Goal: Information Seeking & Learning: Learn about a topic

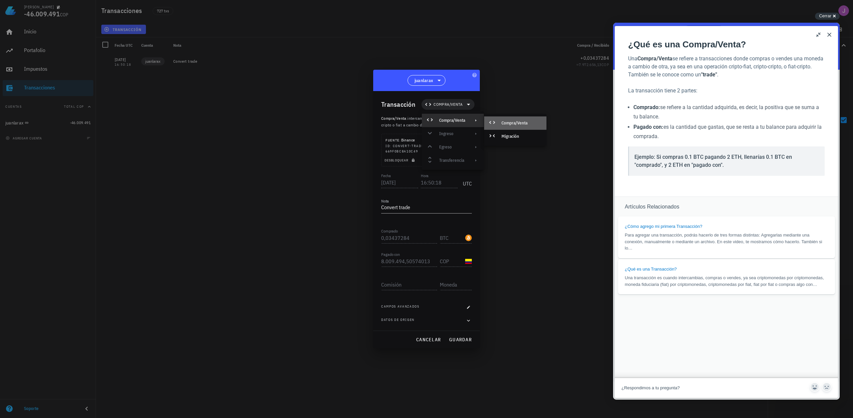
click at [500, 125] on div "Compra/Venta" at bounding box center [515, 122] width 62 height 13
click at [451, 104] on span "Compra/Venta" at bounding box center [448, 104] width 29 height 7
click at [462, 100] on span "Compra/Venta" at bounding box center [448, 104] width 45 height 11
click at [453, 110] on div "Transacción Compra/Venta" at bounding box center [427, 104] width 93 height 27
click at [454, 107] on span "Compra/Venta" at bounding box center [448, 104] width 29 height 7
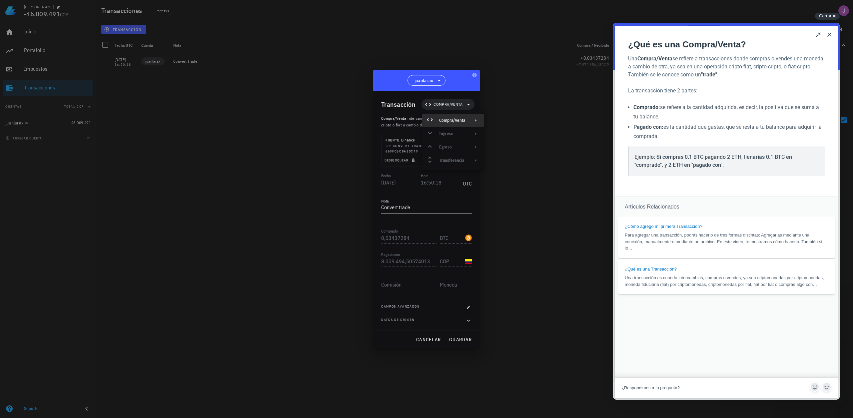
click at [456, 121] on div "Compra/Venta" at bounding box center [452, 120] width 26 height 5
click at [496, 137] on icon at bounding box center [492, 136] width 8 height 8
drag, startPoint x: 830, startPoint y: 34, endPoint x: 1443, endPoint y: 56, distance: 613.1
click at [830, 34] on button "Close" at bounding box center [829, 34] width 11 height 11
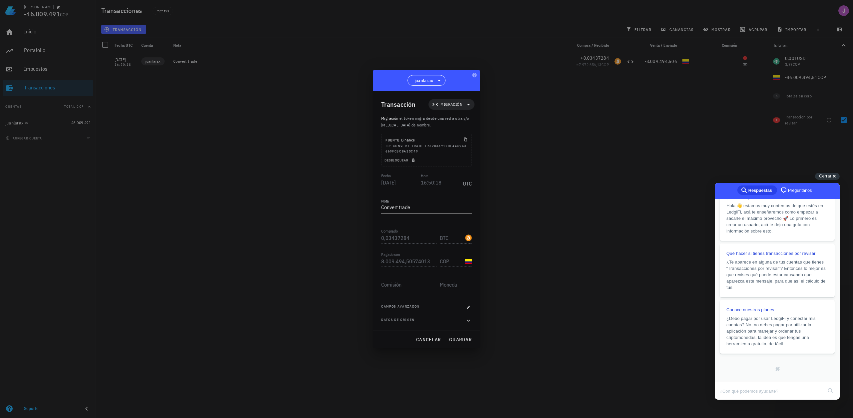
scroll to position [141, 0]
click at [469, 104] on icon at bounding box center [468, 105] width 3 height 2
click at [458, 122] on div "Compra/Venta" at bounding box center [460, 120] width 26 height 5
click at [518, 118] on div "Compra/Venta" at bounding box center [523, 122] width 62 height 13
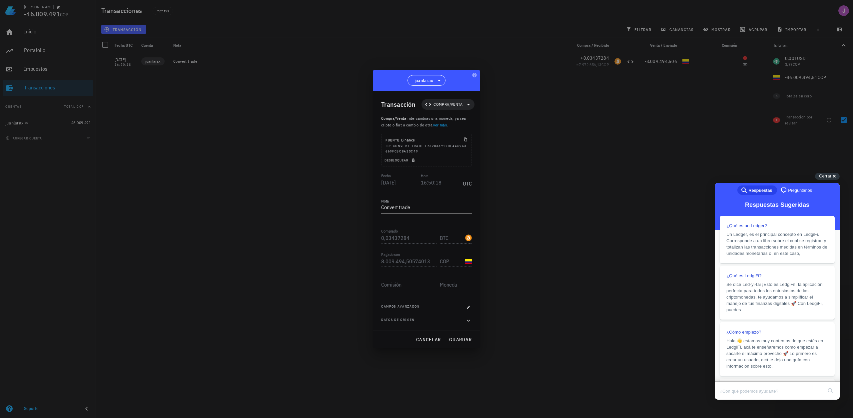
click at [447, 125] on span "intercambias una moneda, ya sea cripto o fiat a cambio de otra, ver más ." at bounding box center [423, 122] width 85 height 12
click at [444, 126] on link "ver más" at bounding box center [440, 124] width 14 height 5
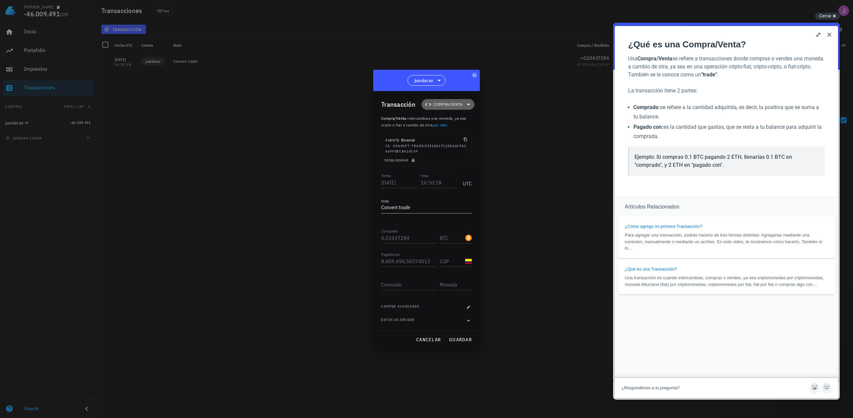
click at [446, 109] on span "Compra/Venta" at bounding box center [448, 104] width 45 height 11
drag, startPoint x: 450, startPoint y: 118, endPoint x: 458, endPoint y: 124, distance: 10.5
click at [458, 124] on div "Compra/Venta" at bounding box center [453, 120] width 62 height 13
click at [488, 124] on div "Compra/Venta" at bounding box center [515, 122] width 62 height 13
click at [406, 224] on div "Fecha [DATE] Hora 16:50:18 UTC Nota Convert trade Comprado 0,03437284 BTC Pagad…" at bounding box center [426, 251] width 91 height 159
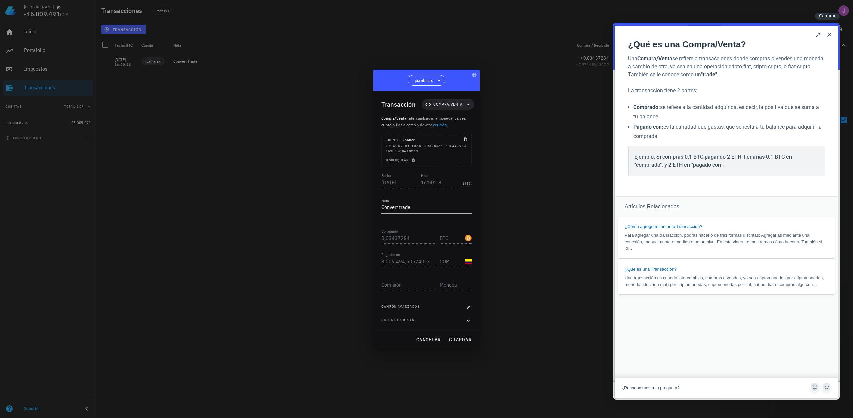
click at [403, 267] on div "Pagado con 8.009.494,50574013 COP" at bounding box center [426, 261] width 91 height 23
click at [469, 317] on icon "button" at bounding box center [469, 320] width 6 height 8
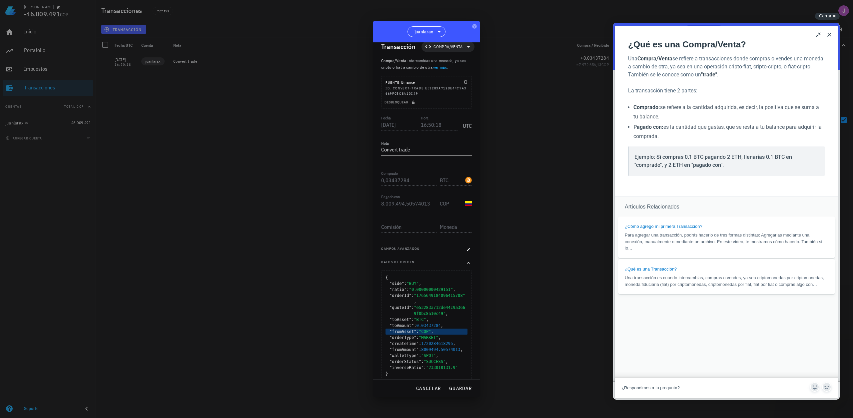
scroll to position [11, 0]
click at [436, 36] on span "juanlarax" at bounding box center [426, 32] width 29 height 10
click at [538, 87] on div at bounding box center [426, 209] width 853 height 418
click at [436, 391] on span "cancelar" at bounding box center [428, 388] width 25 height 6
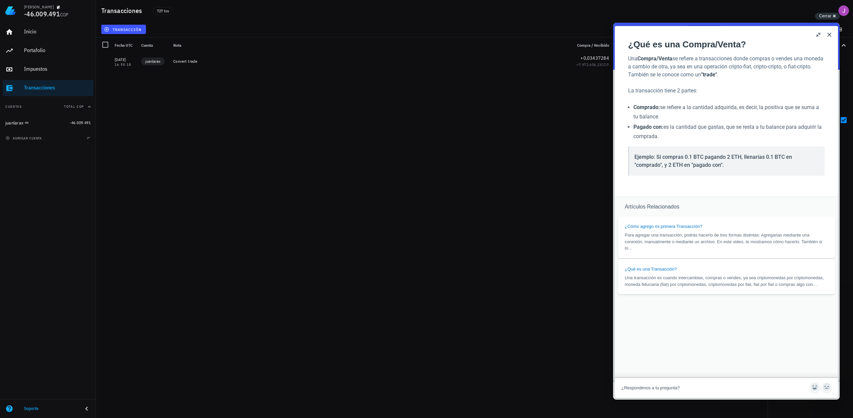
scroll to position [0, 0]
click at [717, 74] on strong ""trade"" at bounding box center [709, 74] width 16 height 6
click at [819, 37] on button "u" at bounding box center [819, 34] width 11 height 11
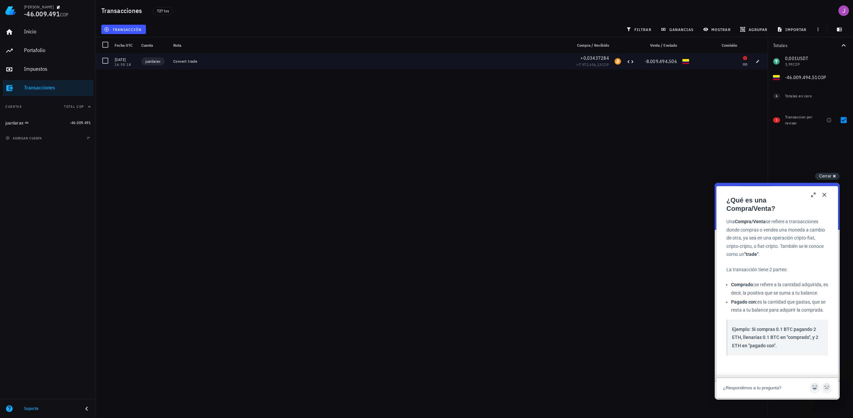
click at [643, 61] on div "-8.009.494,506" at bounding box center [658, 61] width 37 height 7
click at [656, 61] on span "-8.009.494,506" at bounding box center [661, 61] width 33 height 6
click at [119, 60] on div "[DATE]" at bounding box center [125, 59] width 21 height 7
click at [107, 63] on div at bounding box center [105, 60] width 11 height 11
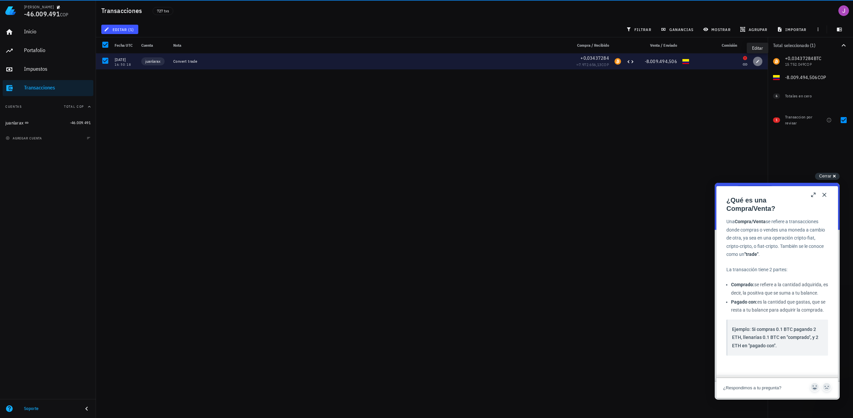
click at [758, 62] on icon "button" at bounding box center [758, 61] width 4 height 4
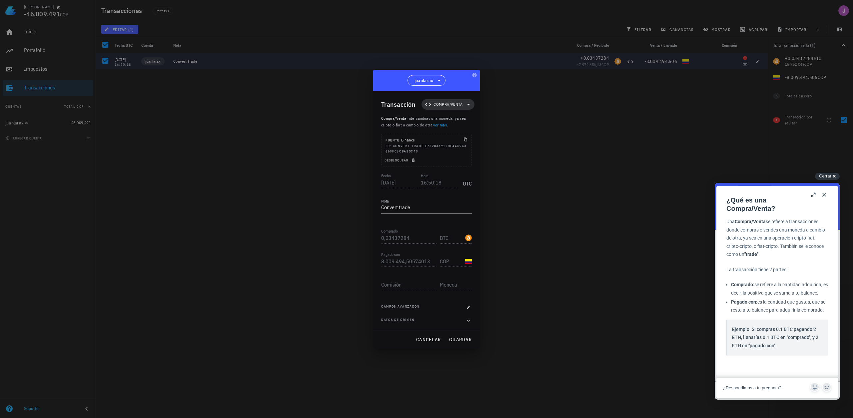
click at [465, 107] on icon at bounding box center [469, 104] width 8 height 8
click at [452, 135] on div "Compra/Venta Ingreso Egreso Transferencia" at bounding box center [453, 140] width 62 height 53
click at [450, 154] on div "Compra/Venta Ingreso Egreso Transferencia" at bounding box center [453, 140] width 62 height 53
click at [450, 167] on div "Compra/Venta Ingreso Egreso Transferencia" at bounding box center [453, 140] width 62 height 53
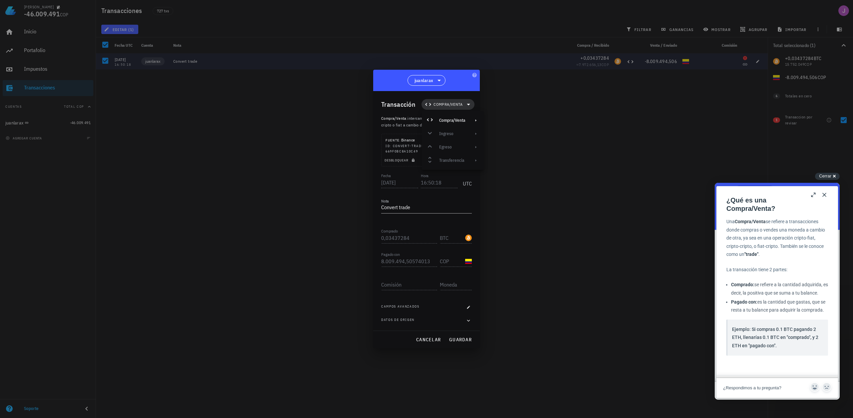
click at [457, 101] on span "Compra/Venta" at bounding box center [448, 104] width 45 height 11
click at [411, 161] on span "Desbloquear" at bounding box center [400, 160] width 32 height 4
click at [463, 107] on span "Compra/Venta" at bounding box center [448, 104] width 45 height 11
click at [457, 158] on div "Transferencia" at bounding box center [452, 160] width 26 height 5
click at [497, 159] on div "Depósito" at bounding box center [515, 162] width 62 height 13
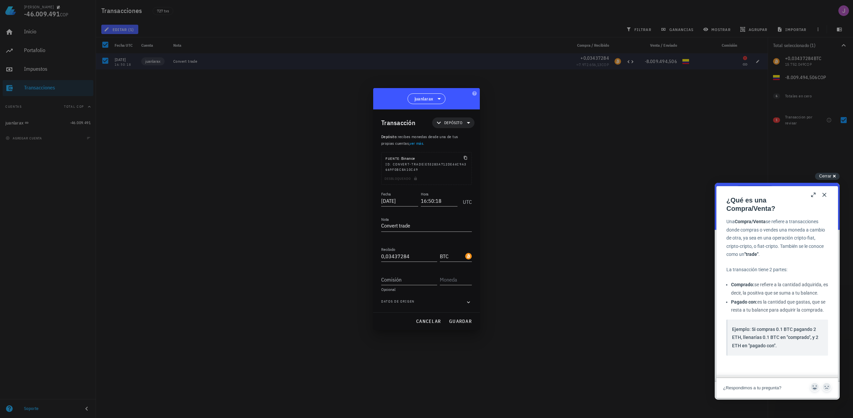
click at [816, 197] on button "b" at bounding box center [814, 194] width 11 height 11
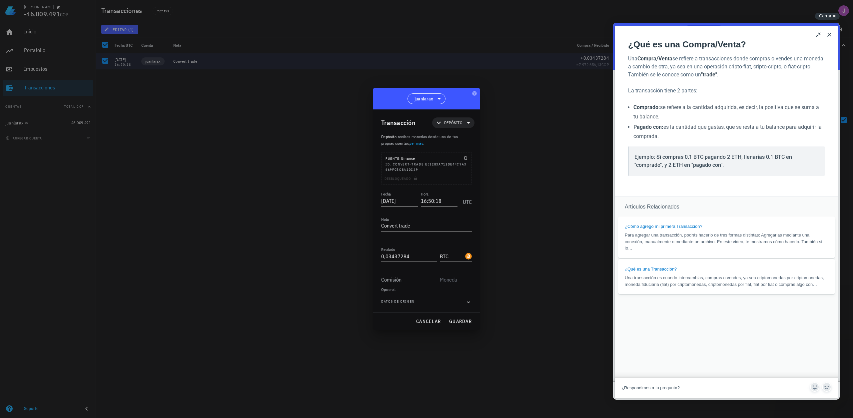
click at [827, 33] on button "Close" at bounding box center [829, 34] width 11 height 11
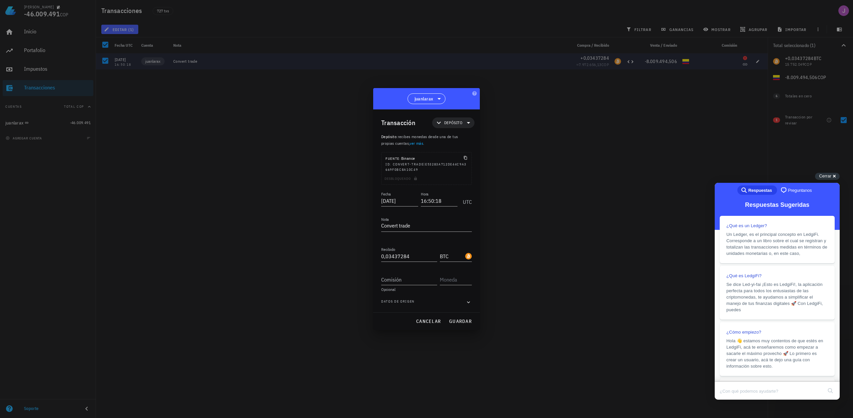
click at [751, 125] on div at bounding box center [426, 209] width 853 height 418
click at [836, 174] on div "Cerrar cross-small" at bounding box center [827, 176] width 25 height 7
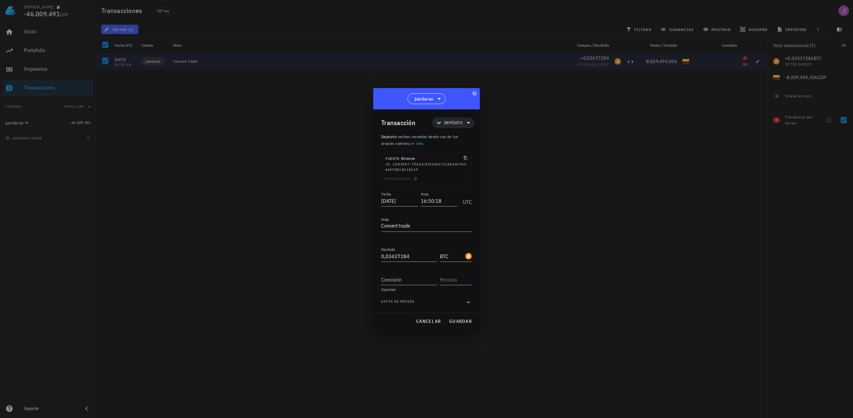
click at [786, 119] on div at bounding box center [426, 209] width 853 height 418
click at [425, 323] on span "cancelar" at bounding box center [428, 321] width 25 height 6
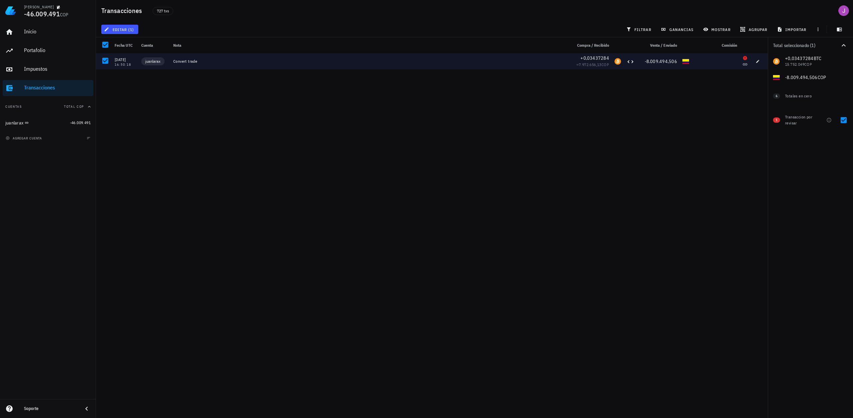
click at [776, 120] on span "1" at bounding box center [776, 119] width 7 height 5
click at [802, 118] on div "Transaccion por revisar" at bounding box center [799, 120] width 28 height 12
click at [831, 121] on icon "button" at bounding box center [829, 120] width 4 height 4
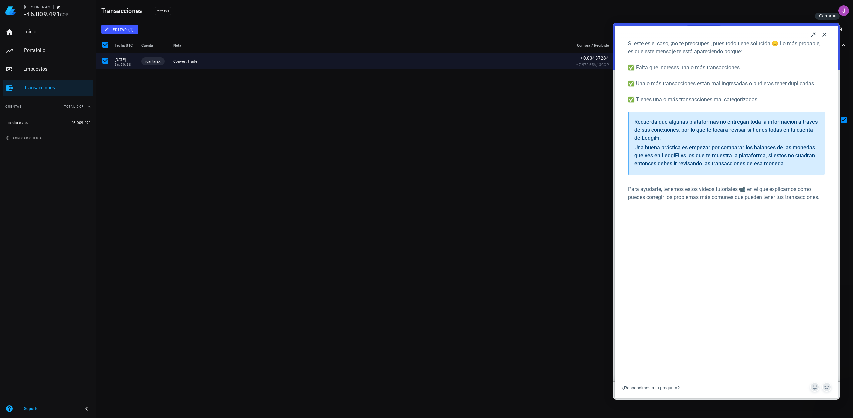
scroll to position [367, 0]
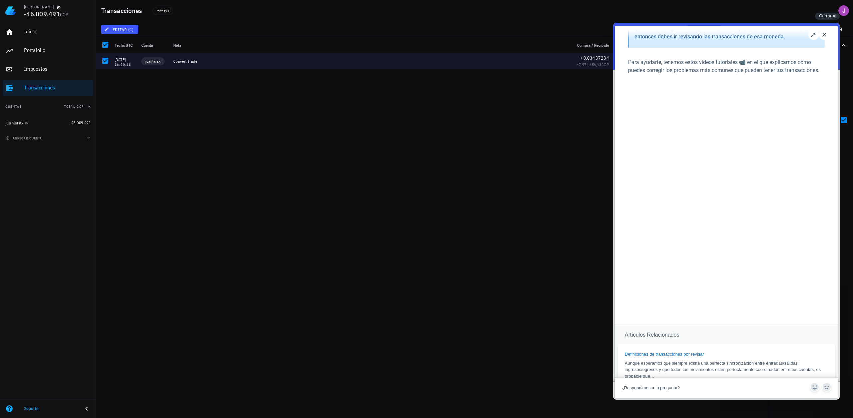
click at [572, 107] on div "[DATE] 16:50:18 juanlarax Convert trade +0,03437284 ≈ 7.972.656,13 COP -8.009.4…" at bounding box center [432, 232] width 672 height 359
click at [815, 37] on button "u" at bounding box center [814, 34] width 11 height 11
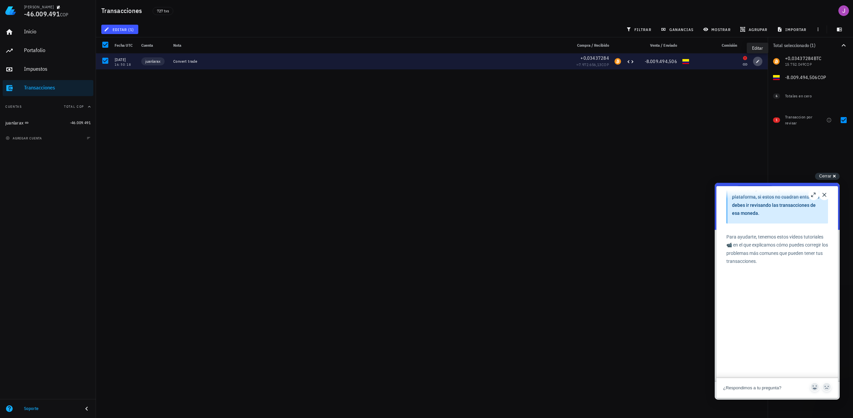
click at [759, 61] on icon "button" at bounding box center [758, 61] width 4 height 4
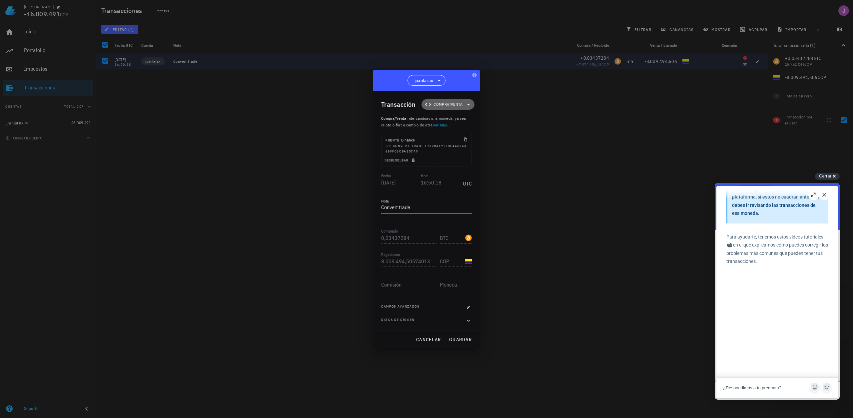
click at [449, 109] on span "Compra/Venta" at bounding box center [448, 104] width 45 height 11
drag, startPoint x: 415, startPoint y: 133, endPoint x: 413, endPoint y: 139, distance: 6.1
click at [415, 133] on div "Transacción Compra/Venta Compra/Venta : intercambias una moneda, ya sea cripto …" at bounding box center [426, 210] width 107 height 239
click at [415, 163] on div "Desbloquear" at bounding box center [427, 161] width 90 height 9
click at [416, 161] on span "Desbloquear" at bounding box center [400, 160] width 32 height 4
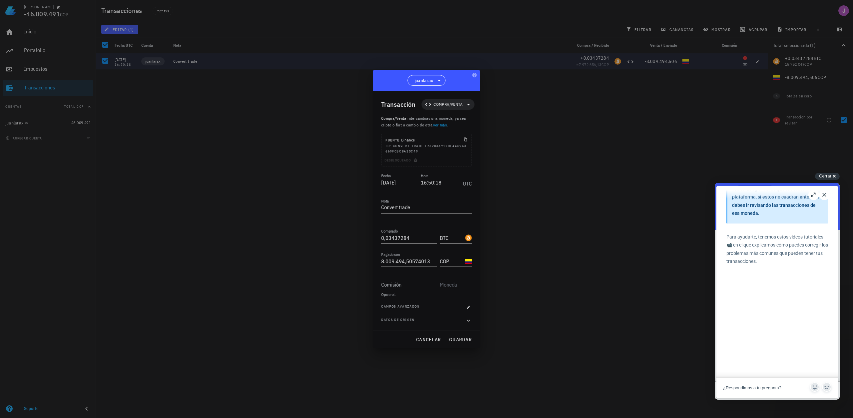
click at [466, 111] on div "Transacción Compra/Venta" at bounding box center [427, 104] width 93 height 27
click at [468, 106] on icon at bounding box center [469, 104] width 8 height 8
click at [466, 157] on div "Transferencia" at bounding box center [453, 160] width 62 height 13
click at [499, 161] on div "Depósito" at bounding box center [515, 162] width 62 height 13
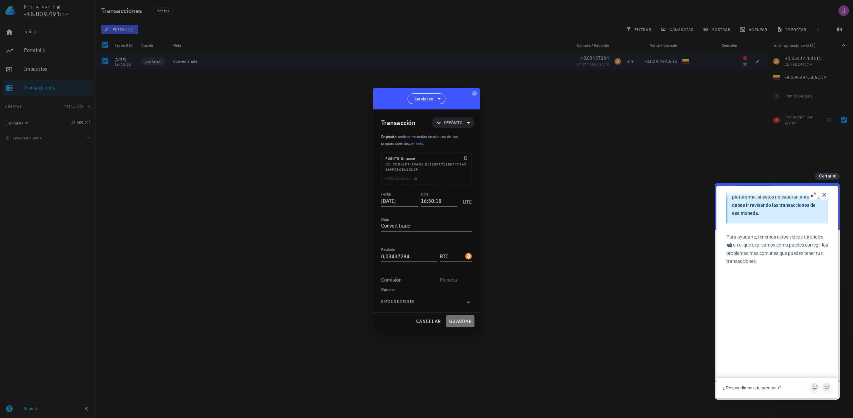
click at [455, 321] on span "guardar" at bounding box center [460, 321] width 23 height 6
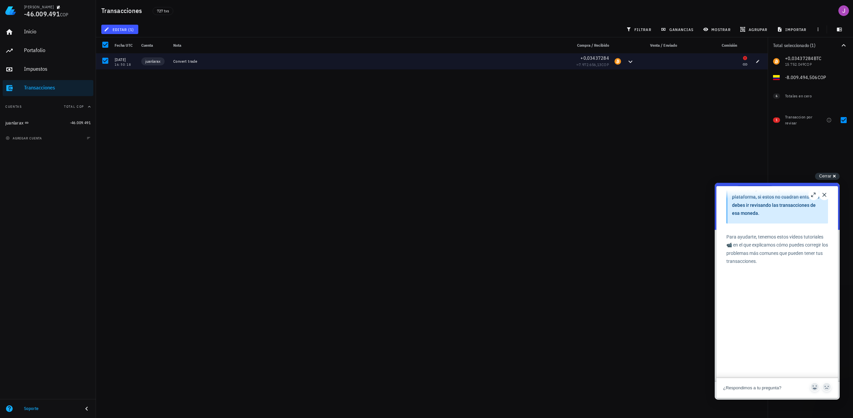
click at [632, 111] on div "[DATE] 16:50:18 juanlarax Convert trade +0,03437284 ≈ 7.972.656,13 COP" at bounding box center [432, 232] width 672 height 359
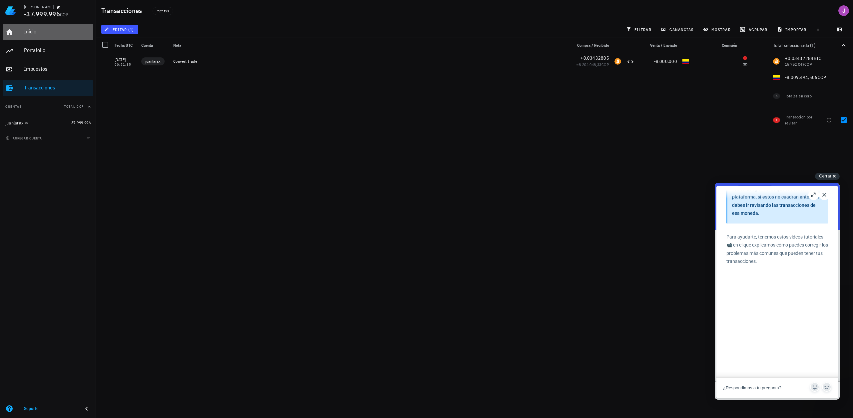
click at [29, 31] on div "Inicio" at bounding box center [57, 31] width 67 height 6
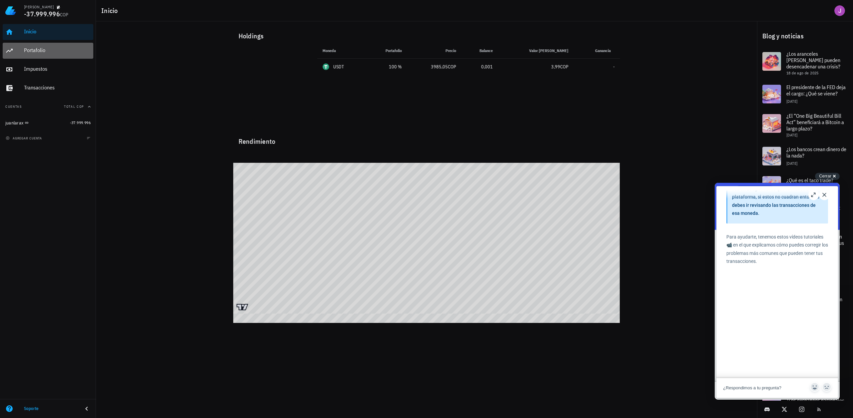
click at [31, 48] on div "Portafolio" at bounding box center [57, 50] width 67 height 6
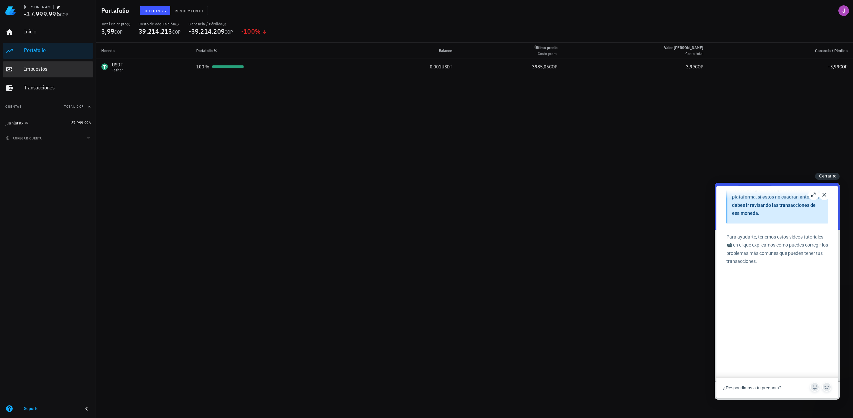
click at [47, 71] on div "Impuestos" at bounding box center [57, 69] width 67 height 6
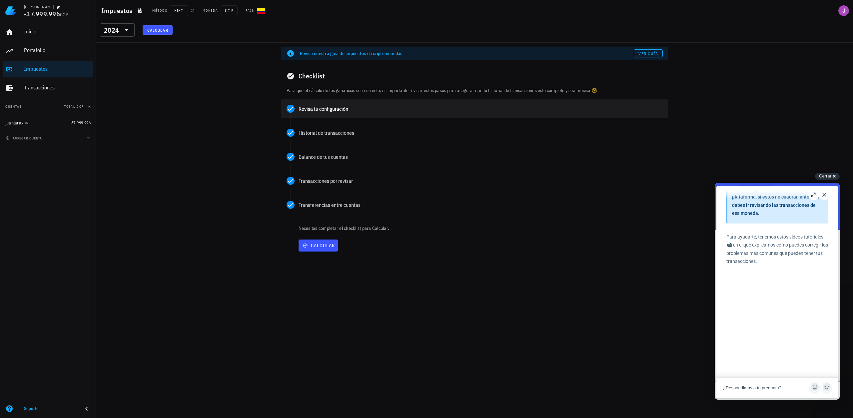
click at [319, 116] on div "Revisa tu configuración" at bounding box center [474, 108] width 387 height 19
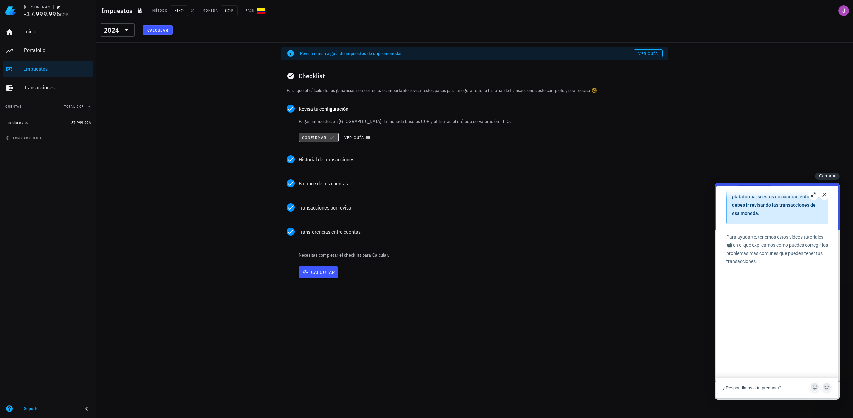
click at [306, 135] on span "Confirmar" at bounding box center [319, 137] width 34 height 5
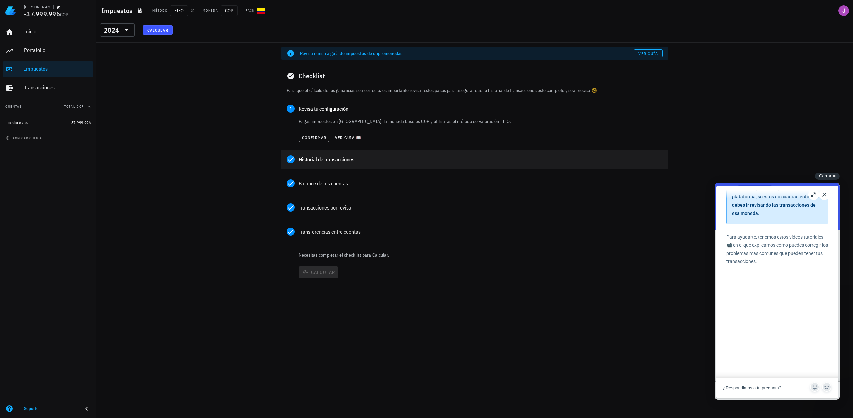
click at [308, 160] on div "Historial de transacciones" at bounding box center [481, 159] width 364 height 5
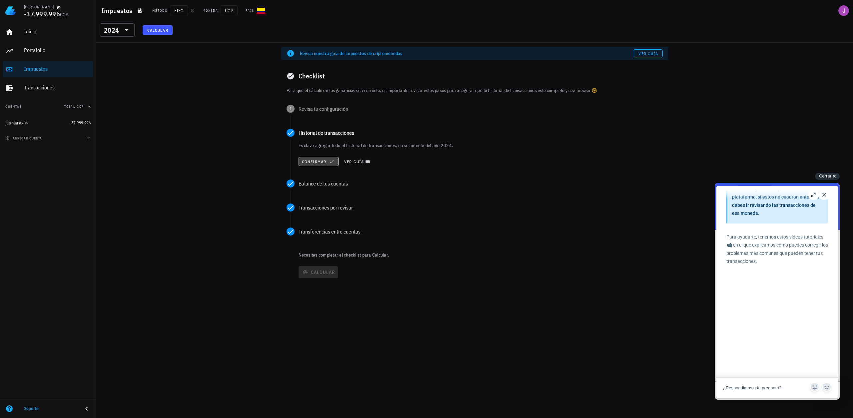
click at [313, 164] on span "Confirmar" at bounding box center [319, 161] width 34 height 5
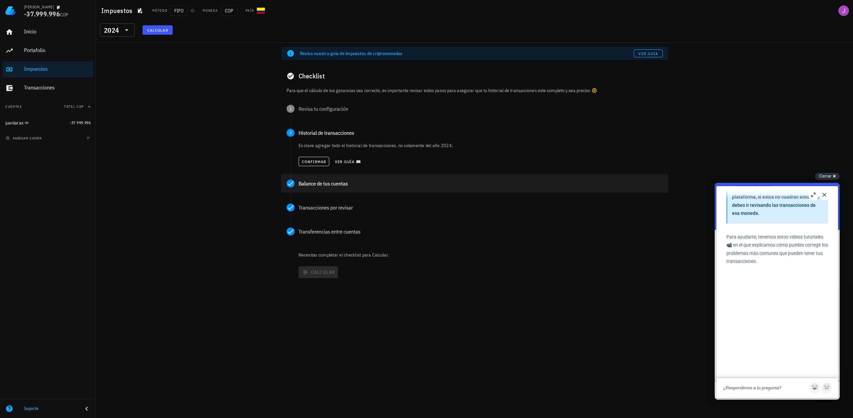
click at [311, 183] on div "Balance de tus cuentas" at bounding box center [481, 183] width 364 height 5
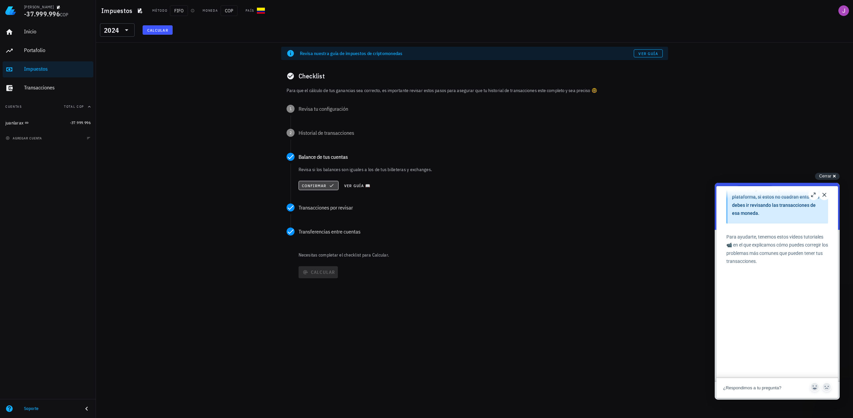
click at [312, 187] on span "Confirmar" at bounding box center [319, 185] width 34 height 5
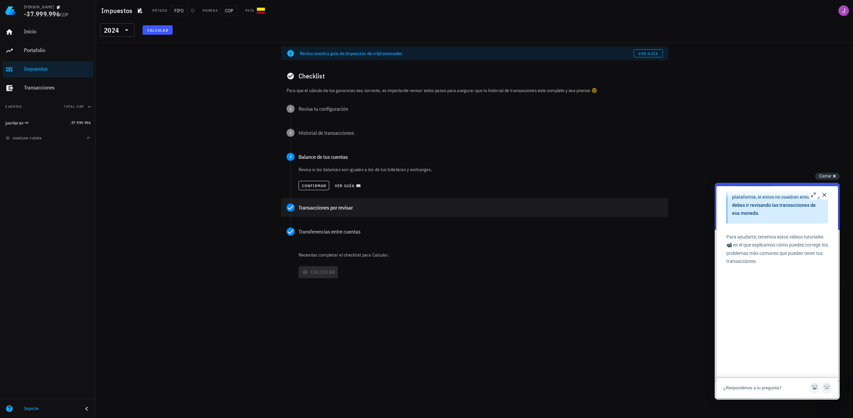
click at [314, 207] on div "Transacciones por revisar" at bounding box center [481, 207] width 364 height 5
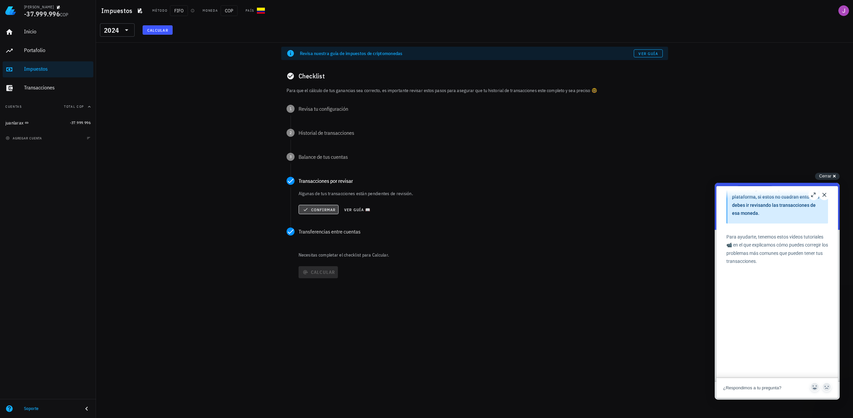
click at [311, 210] on span "Confirmar" at bounding box center [319, 209] width 34 height 5
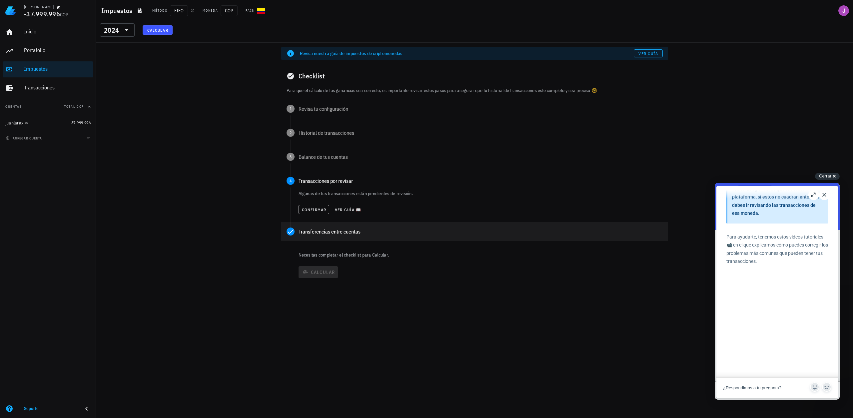
click at [316, 229] on div "Transferencias entre cuentas" at bounding box center [481, 231] width 364 height 5
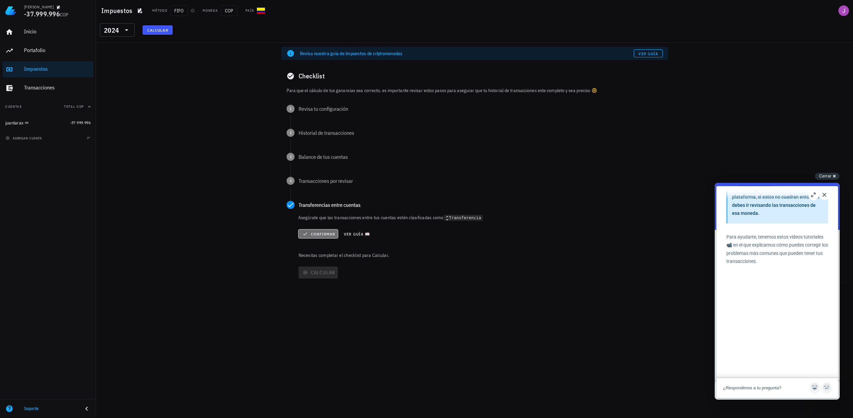
click at [317, 232] on span "Confirmar" at bounding box center [318, 233] width 34 height 5
click at [321, 275] on div "Calcular" at bounding box center [482, 272] width 371 height 17
click at [834, 175] on div "Cerrar cross-small" at bounding box center [827, 176] width 25 height 7
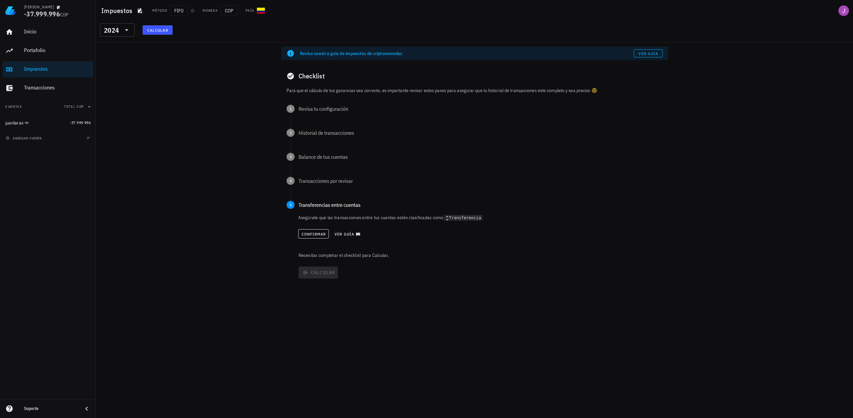
click at [455, 221] on div "Asegúrate que las transacciones entre tus cuentas estén clasificadas como Trans…" at bounding box center [480, 227] width 365 height 27
click at [459, 220] on code "Transferencia" at bounding box center [463, 218] width 39 height 6
click at [333, 233] on button "Ver guía 📖" at bounding box center [348, 233] width 32 height 9
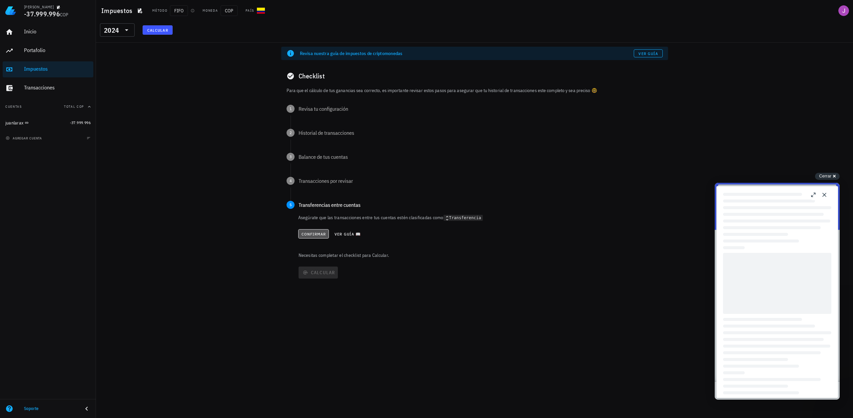
click at [316, 233] on span "Confirmar" at bounding box center [313, 233] width 25 height 5
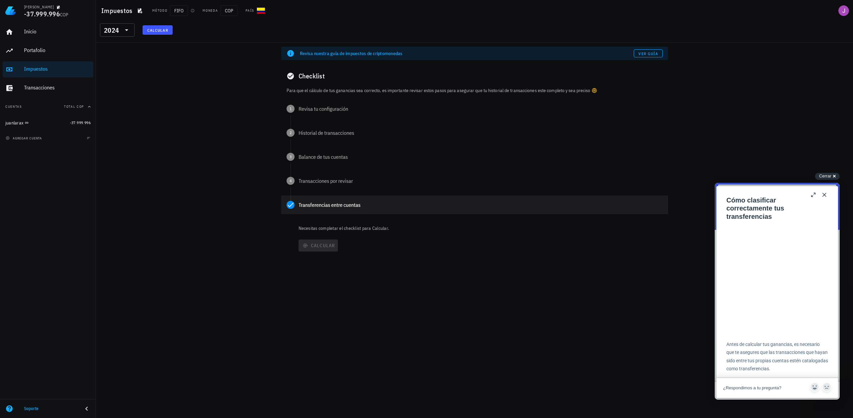
click at [301, 211] on div "Transferencias entre cuentas" at bounding box center [474, 204] width 387 height 19
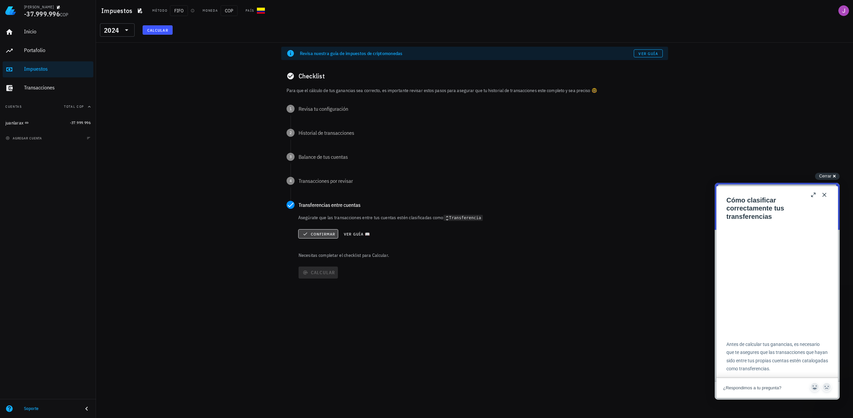
drag, startPoint x: 303, startPoint y: 231, endPoint x: 306, endPoint y: 235, distance: 4.8
click at [306, 234] on button "Confirmar" at bounding box center [318, 233] width 40 height 9
click at [309, 236] on span "Confirmar" at bounding box center [313, 233] width 25 height 5
click at [309, 246] on div "Calcular" at bounding box center [482, 245] width 371 height 17
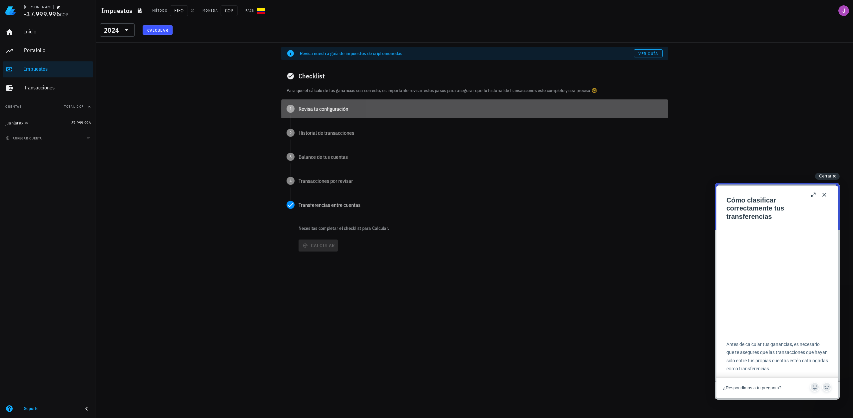
click at [297, 113] on div "1 Revisa tu configuración" at bounding box center [474, 108] width 387 height 19
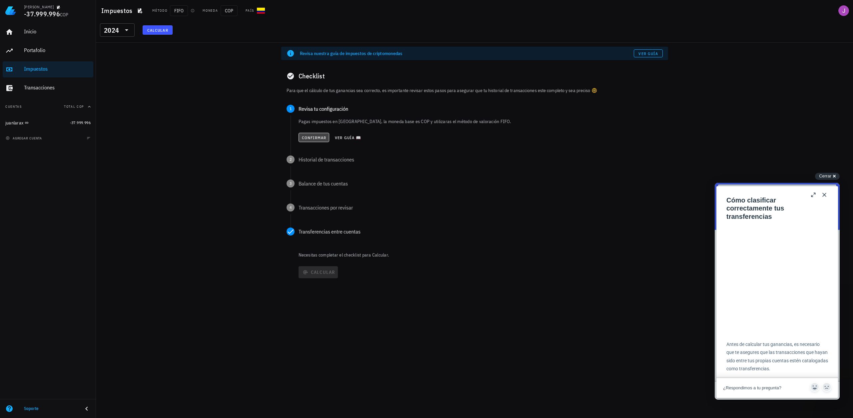
click at [302, 137] on span "Confirmar" at bounding box center [314, 137] width 25 height 5
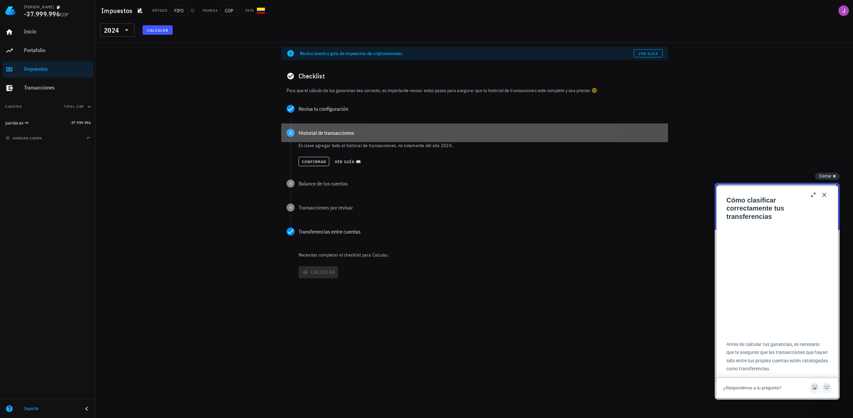
click at [300, 130] on div "Historial de transacciones" at bounding box center [481, 132] width 364 height 5
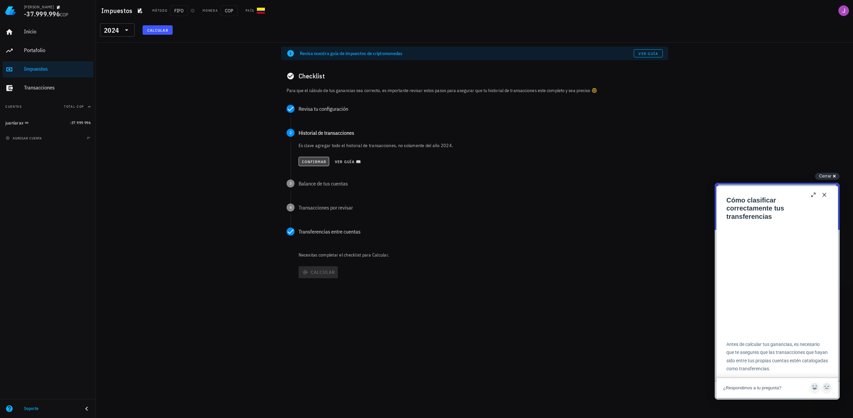
click at [306, 159] on span "Confirmar" at bounding box center [314, 161] width 25 height 5
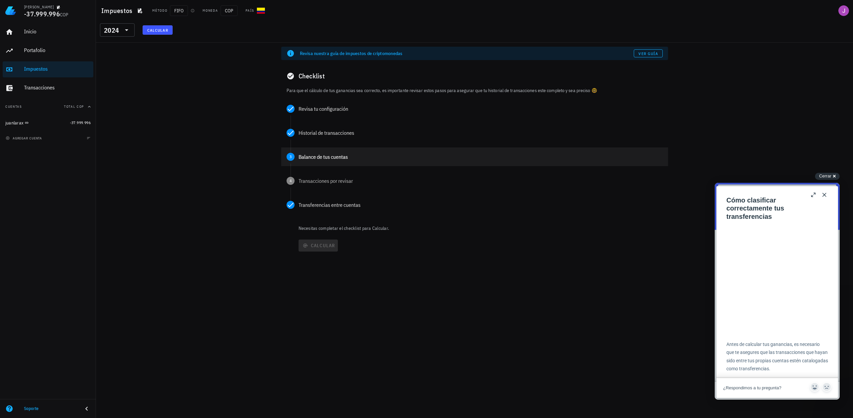
click at [308, 156] on div "Balance de tus cuentas" at bounding box center [481, 156] width 364 height 5
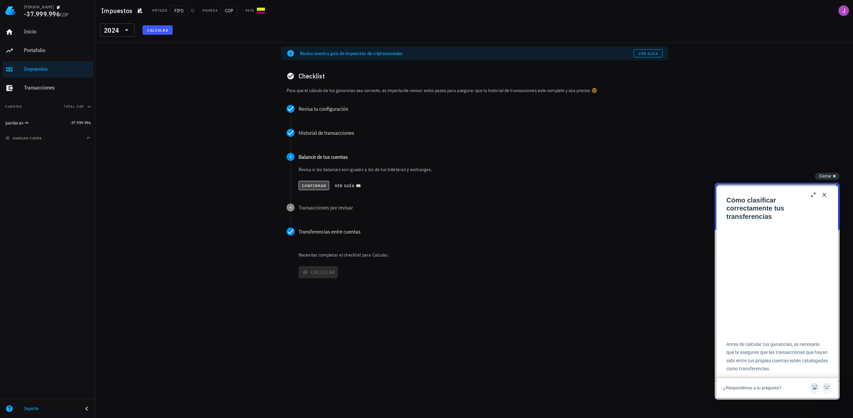
click at [316, 183] on span "Confirmar" at bounding box center [314, 185] width 25 height 5
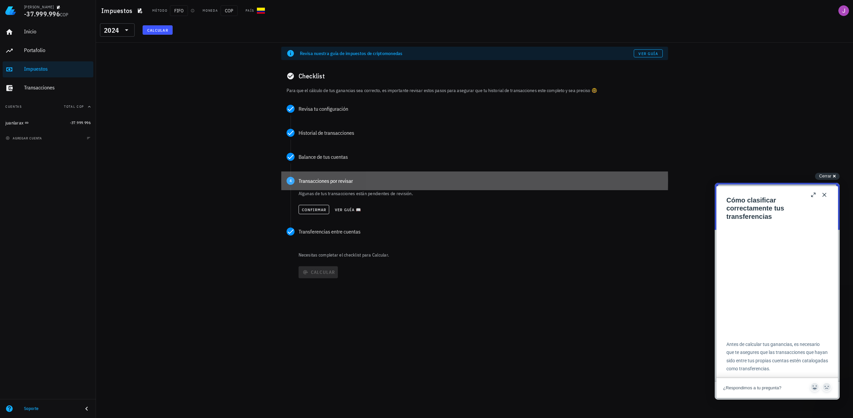
click at [312, 184] on div "4 Transacciones por revisar" at bounding box center [474, 180] width 387 height 19
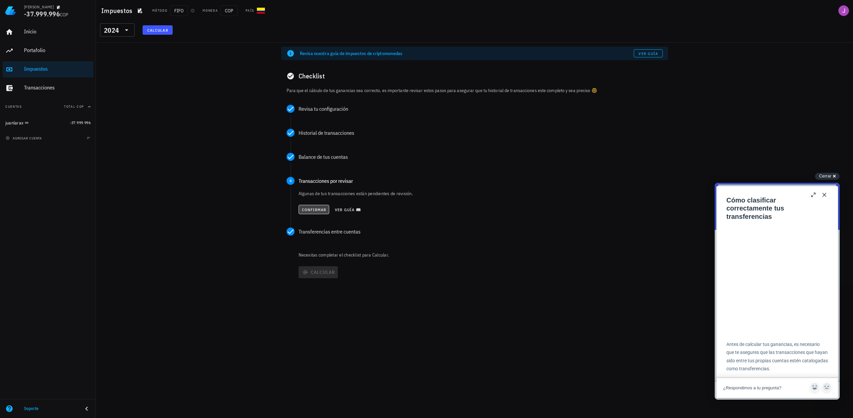
click at [312, 206] on button "Confirmar" at bounding box center [314, 209] width 31 height 9
click at [322, 272] on span "Calcular" at bounding box center [318, 272] width 34 height 6
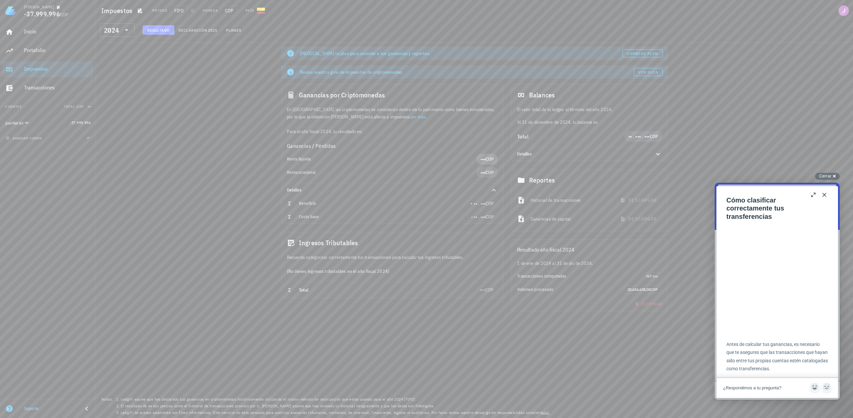
click at [491, 161] on span "COP" at bounding box center [490, 159] width 8 height 6
click at [490, 192] on icon at bounding box center [494, 190] width 8 height 8
click at [652, 158] on div "Detalles" at bounding box center [590, 153] width 156 height 13
click at [631, 52] on span "Cambiar plan" at bounding box center [642, 53] width 31 height 5
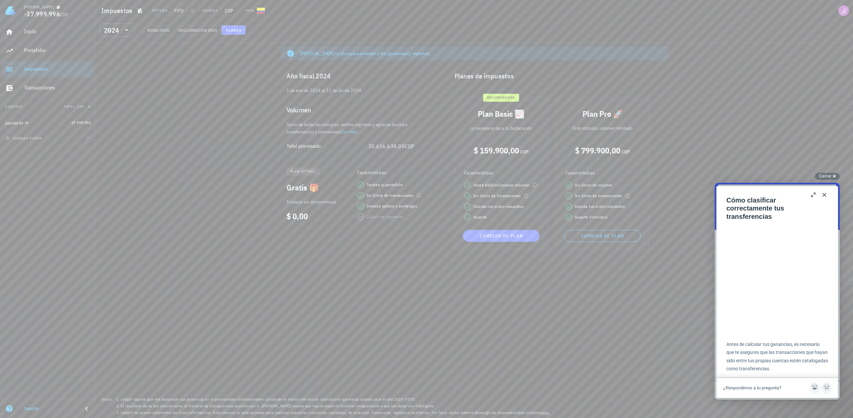
click at [355, 133] on link "Ver más" at bounding box center [349, 132] width 16 height 6
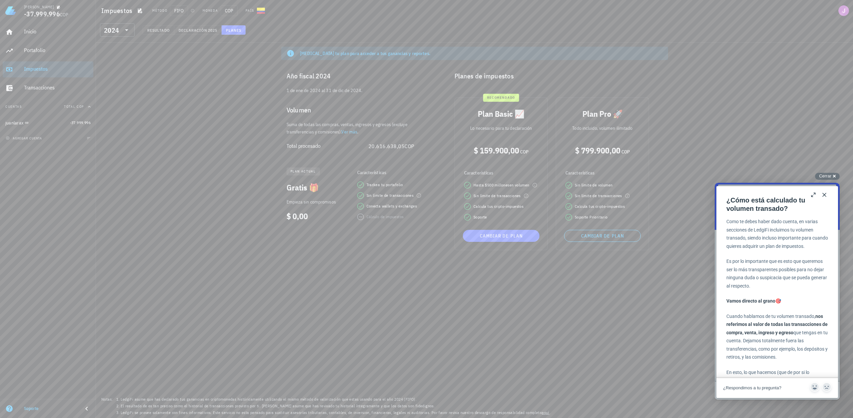
click at [353, 132] on link "Ver más" at bounding box center [349, 132] width 16 height 6
click at [351, 132] on link "Ver más" at bounding box center [349, 132] width 16 height 6
click at [357, 133] on link "Ver más" at bounding box center [349, 132] width 16 height 6
click at [355, 133] on link "Ver más" at bounding box center [349, 132] width 16 height 6
click at [185, 26] on button "Declaración 2025" at bounding box center [197, 29] width 47 height 9
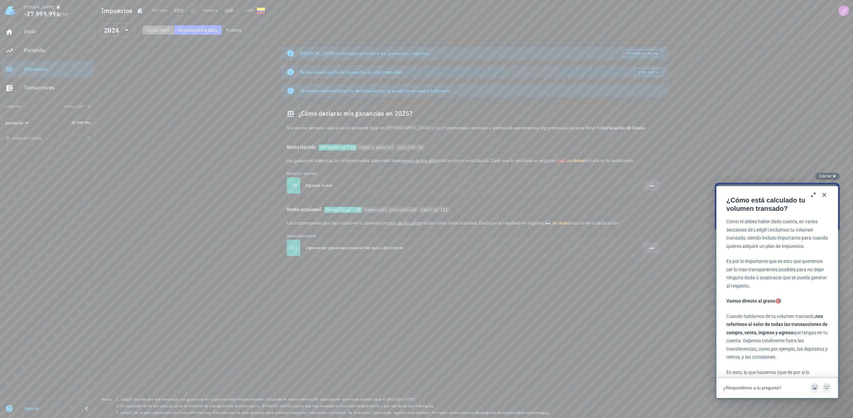
click at [163, 25] on button "Resultado" at bounding box center [159, 29] width 32 height 9
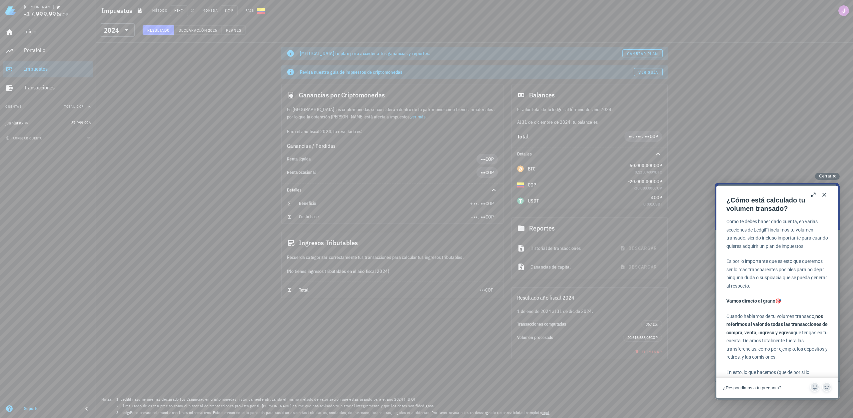
click at [411, 119] on link "ver más" at bounding box center [418, 117] width 15 height 6
click at [50, 31] on div "Inicio" at bounding box center [57, 31] width 67 height 6
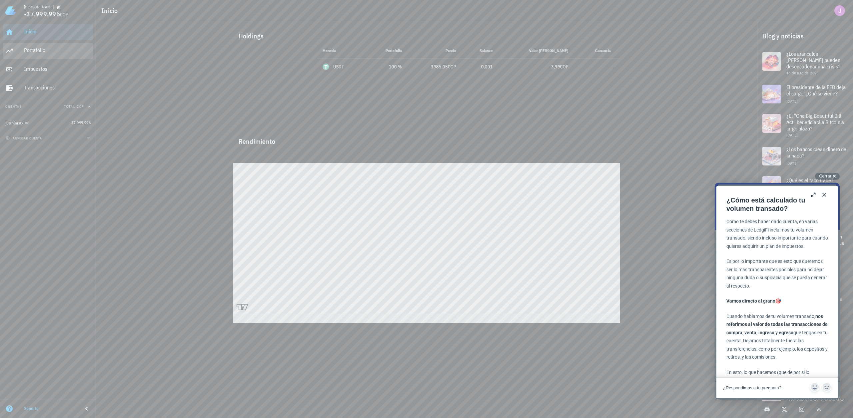
click at [54, 44] on div "Portafolio" at bounding box center [57, 50] width 67 height 15
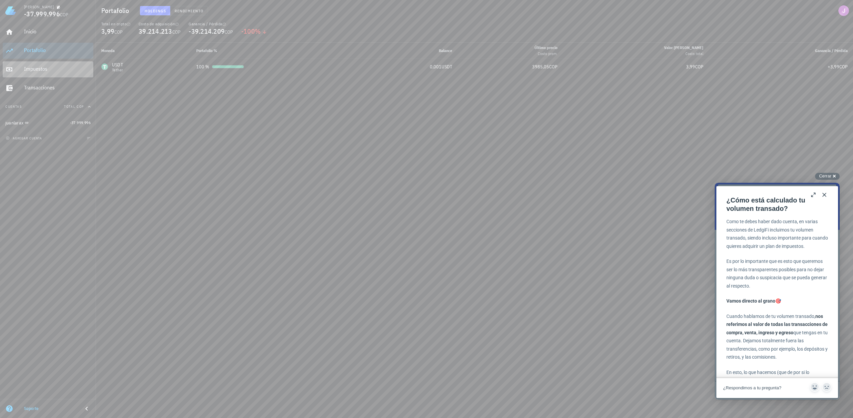
click at [18, 73] on link "Impuestos" at bounding box center [48, 69] width 91 height 16
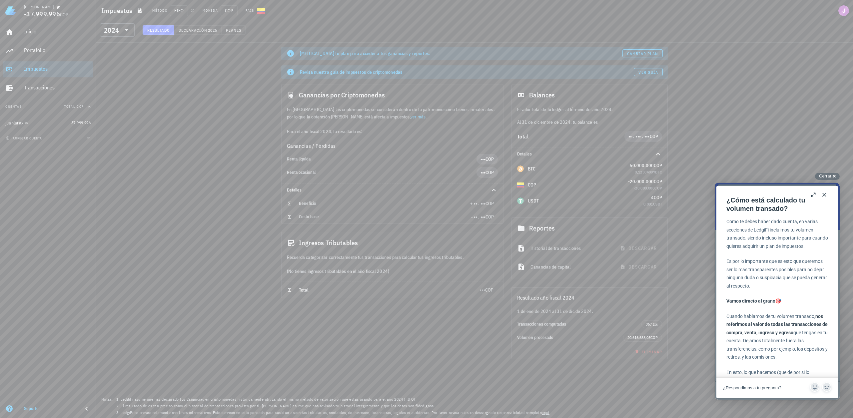
click at [30, 80] on div "Inicio [GEOGRAPHIC_DATA] Impuestos [GEOGRAPHIC_DATA]" at bounding box center [48, 59] width 91 height 77
click at [32, 85] on div "Transacciones" at bounding box center [57, 87] width 67 height 6
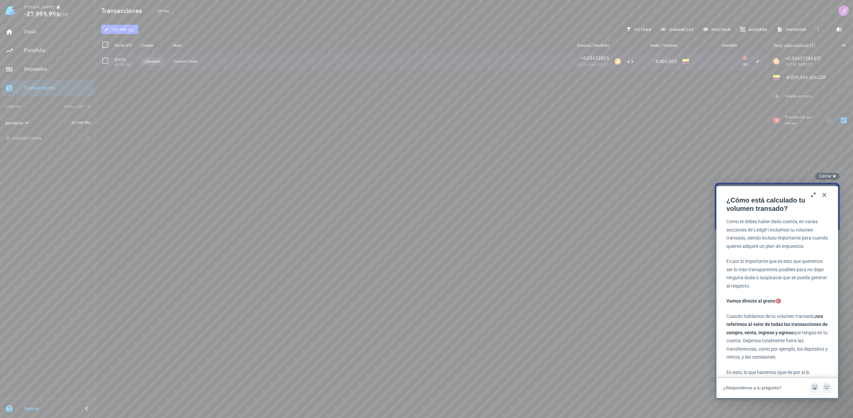
click at [456, 64] on div "Convert trade" at bounding box center [369, 61] width 393 height 5
click at [828, 190] on div "Close" at bounding box center [824, 194] width 11 height 11
click at [828, 194] on button "Close" at bounding box center [824, 194] width 11 height 11
click at [824, 193] on button "Close" at bounding box center [824, 194] width 11 height 11
click at [824, 195] on button "Close" at bounding box center [824, 194] width 11 height 11
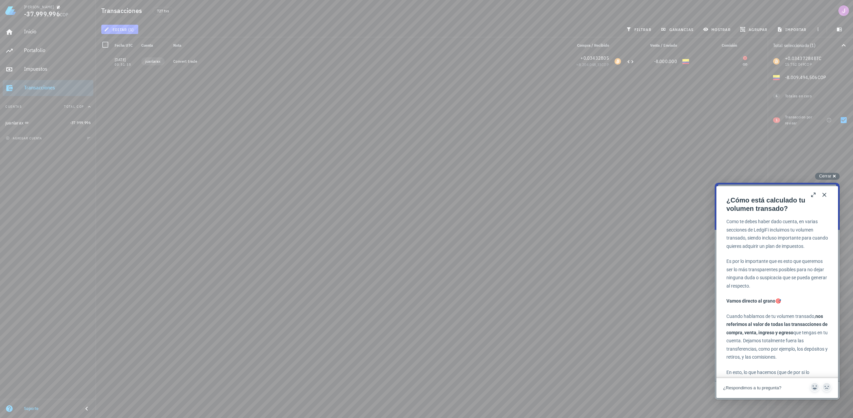
click at [824, 196] on div "Close b ¿Cómo está calculado tu volumen transado? ¿Cómo está calculado tu volum…" at bounding box center [778, 292] width 122 height 212
click at [824, 196] on button "Close" at bounding box center [824, 194] width 11 height 11
click at [824, 196] on div "Close b ¿Cómo está calculado tu volumen transado? ¿Cómo está calculado tu volum…" at bounding box center [778, 292] width 122 height 212
click at [824, 196] on button "Close" at bounding box center [824, 194] width 11 height 11
click at [824, 196] on div "Close b ¿Cómo está calculado tu volumen transado? ¿Cómo está calculado tu volum…" at bounding box center [778, 292] width 122 height 212
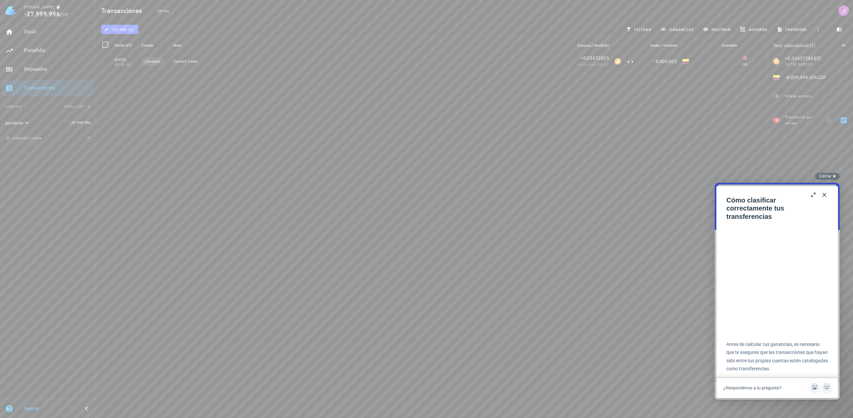
click at [824, 196] on button "Close" at bounding box center [824, 194] width 11 height 11
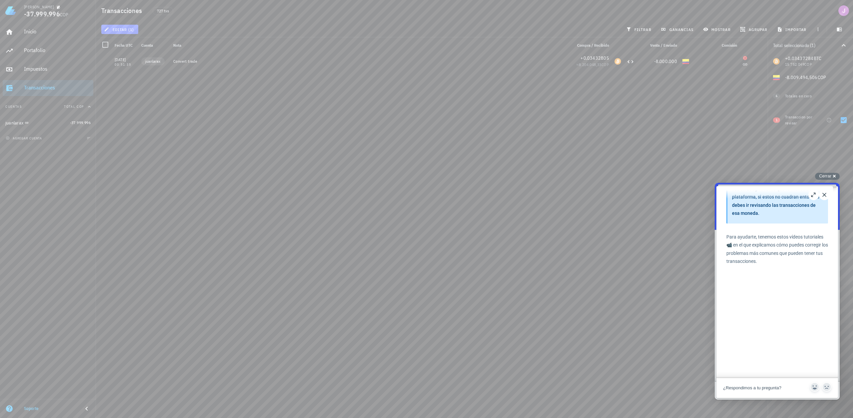
click at [824, 196] on div "Close b Cómo clasificar correctamente tus transferencias Cómo clasificar correc…" at bounding box center [778, 292] width 122 height 212
click at [824, 196] on button "Close" at bounding box center [824, 194] width 11 height 11
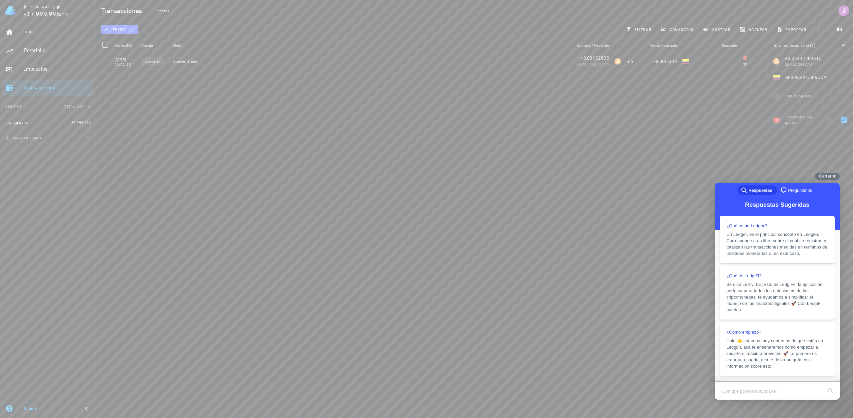
click at [706, 161] on div "[DATE] 00:51:35 juanlarax Convert trade +0,03432805 ≈ 8.204.048,33 COP -8.000.0…" at bounding box center [432, 232] width 672 height 359
click at [832, 175] on div "Cerrar cross-small" at bounding box center [827, 176] width 25 height 7
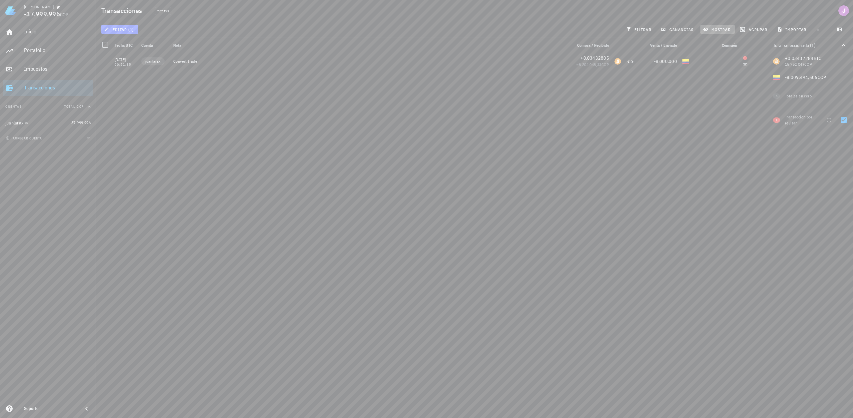
click at [712, 28] on span "mostrar" at bounding box center [718, 29] width 26 height 5
click at [685, 28] on span "ganancias" at bounding box center [677, 29] width 31 height 5
click at [119, 30] on span "editar (1)" at bounding box center [119, 29] width 29 height 5
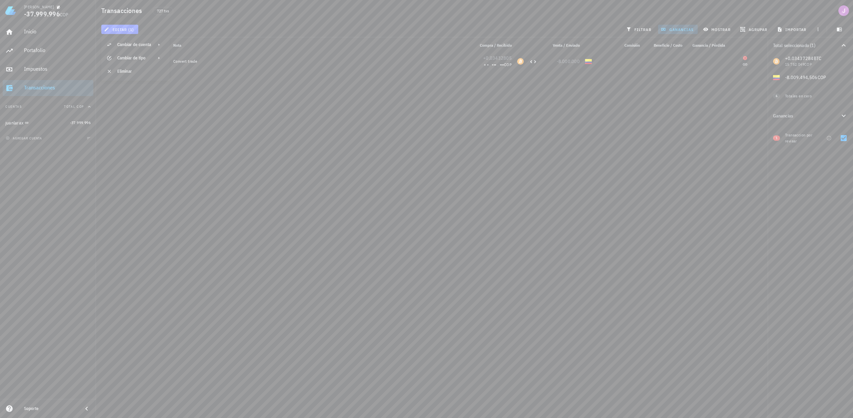
click at [196, 103] on div "[DATE] 00:51:35 juanlarax Convert trade +0,03432805 + • . ••• . ••• COP -8.000.…" at bounding box center [432, 232] width 672 height 359
click at [49, 119] on div "juanlarax" at bounding box center [36, 123] width 62 height 14
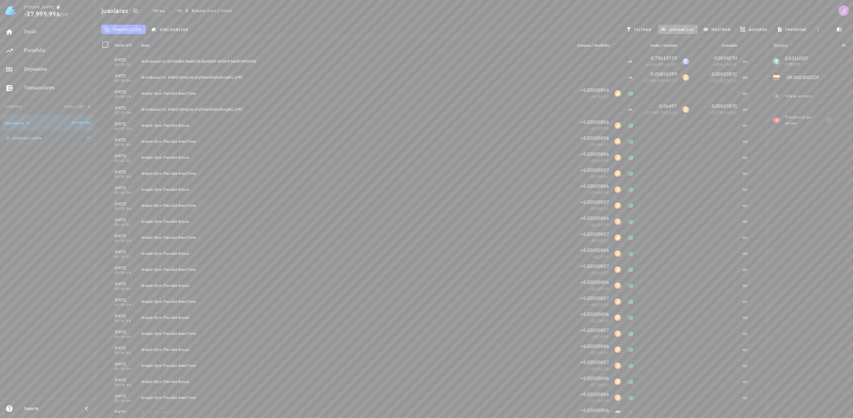
click at [671, 32] on span "ganancias" at bounding box center [677, 29] width 31 height 5
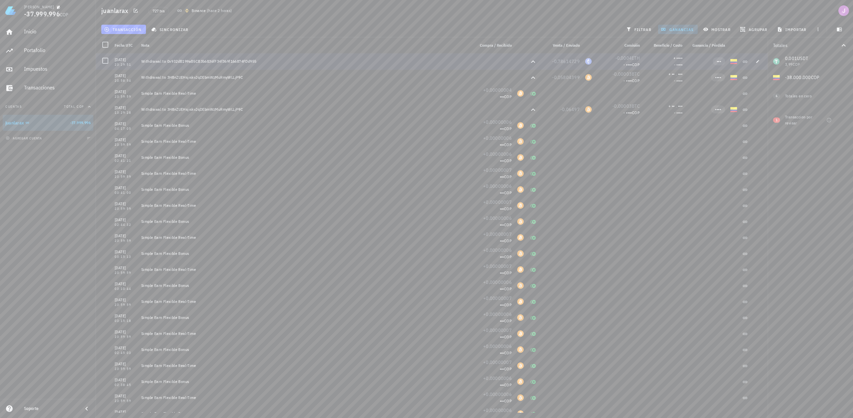
click at [677, 61] on div "- ••••" at bounding box center [663, 64] width 37 height 7
click at [677, 46] on span "Beneficio / Costo" at bounding box center [668, 45] width 29 height 5
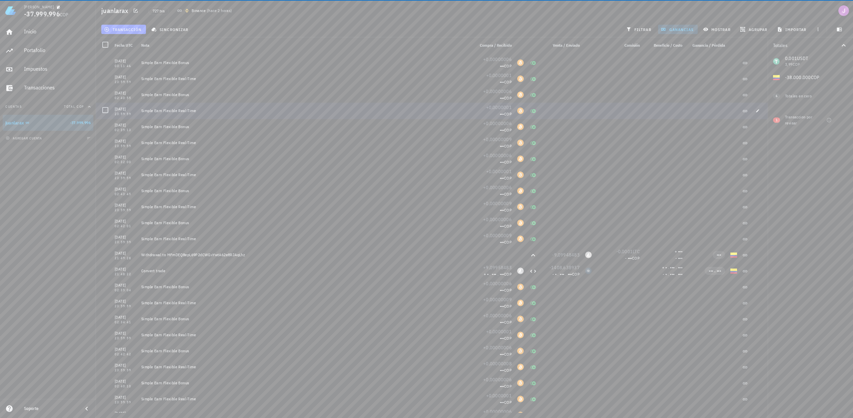
scroll to position [4100, 0]
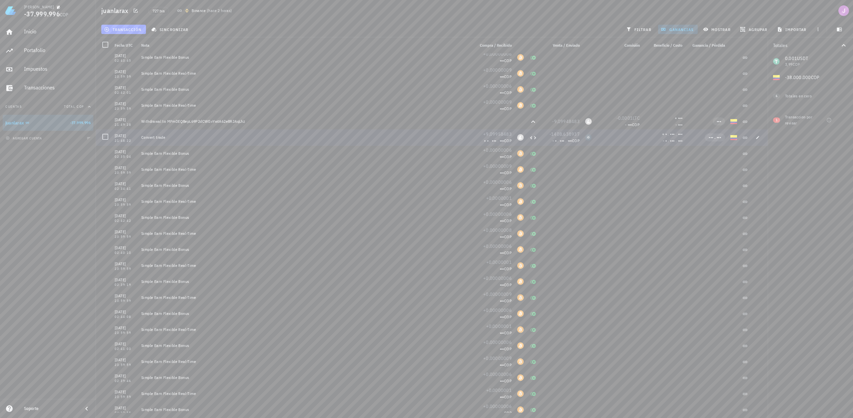
click at [611, 138] on div at bounding box center [619, 137] width 48 height 16
click at [710, 137] on span "••• . •••" at bounding box center [715, 137] width 12 height 5
click at [730, 135] on div "[PERSON_NAME] -37.999.996 COP Inicio [GEOGRAPHIC_DATA] Impuestos [GEOGRAPHIC_DA…" at bounding box center [426, 209] width 853 height 418
click at [716, 136] on span "••• . •••" at bounding box center [715, 137] width 12 height 5
click at [730, 137] on link "Cambiar plan" at bounding box center [737, 137] width 23 height 5
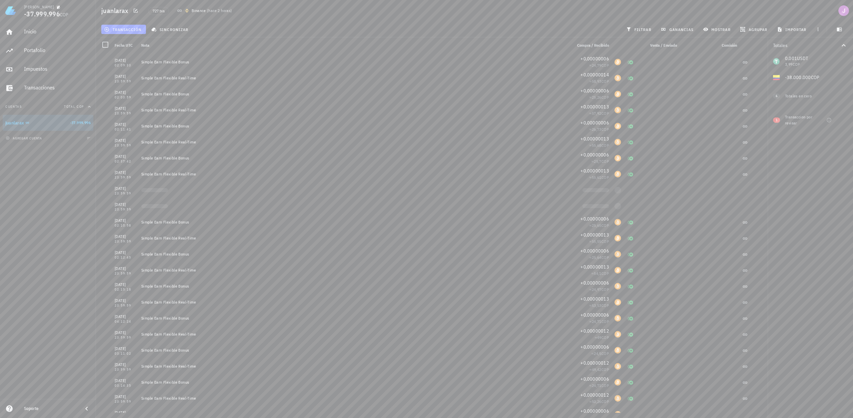
scroll to position [5488, 0]
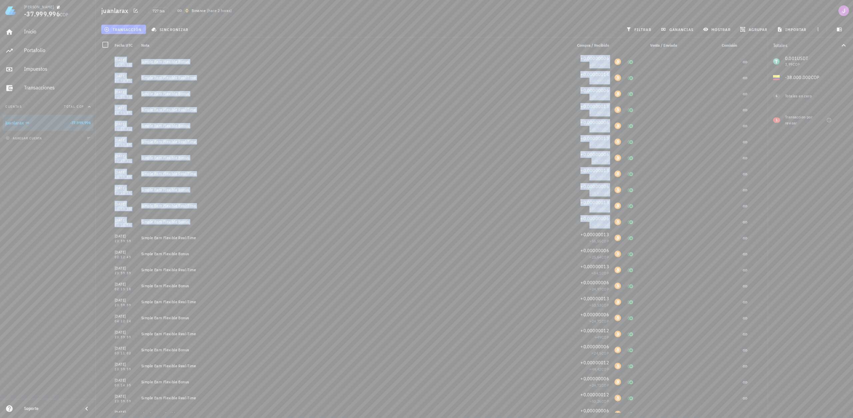
drag, startPoint x: 750, startPoint y: 229, endPoint x: 768, endPoint y: 229, distance: 18.0
click at [768, 229] on div "juanlarax 727 txs Binance ( hace 2 horas ) transacción sincronizar filtrar gana…" at bounding box center [426, 206] width 853 height 412
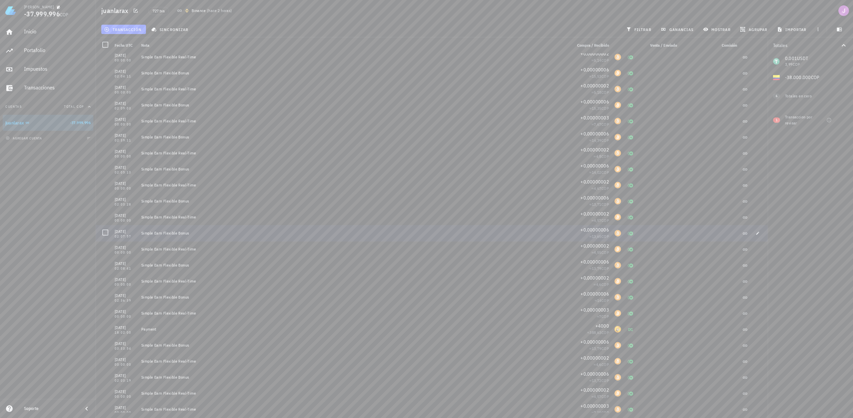
scroll to position [11274, 0]
click at [671, 24] on div "ganancias" at bounding box center [678, 29] width 42 height 12
click at [674, 29] on span "ganancias" at bounding box center [677, 29] width 31 height 5
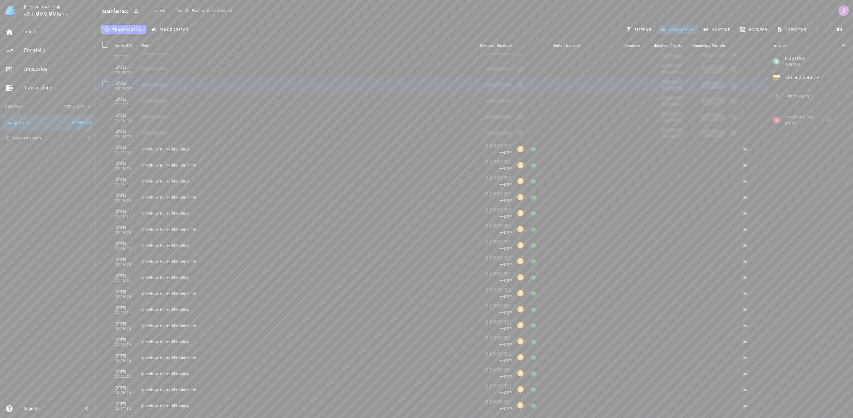
scroll to position [10507, 0]
click at [715, 35] on div "transacción sincronizar filtrar ganancias mostrar [GEOGRAPHIC_DATA] importar" at bounding box center [474, 29] width 749 height 16
click at [717, 31] on span "mostrar" at bounding box center [718, 29] width 26 height 5
